Goal: Task Accomplishment & Management: Manage account settings

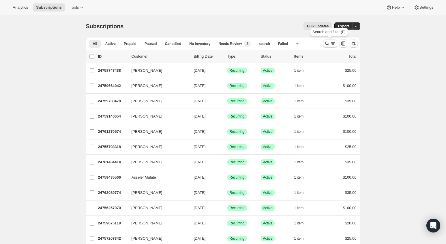
click at [327, 41] on icon "Search and filter results" at bounding box center [327, 44] width 6 height 6
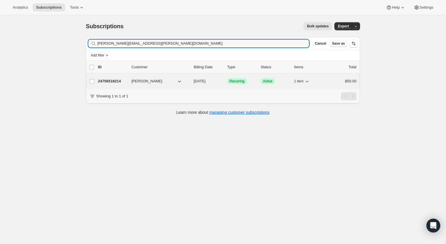
type input "[PERSON_NAME][EMAIL_ADDRESS][PERSON_NAME][DOMAIN_NAME]"
click at [110, 80] on p "24756519214" at bounding box center [112, 81] width 29 height 6
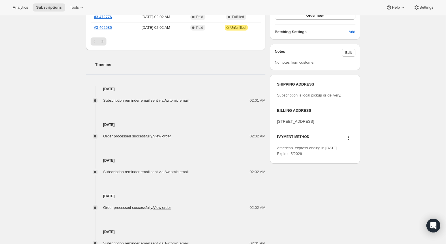
scroll to position [178, 0]
